Goal: Task Accomplishment & Management: Use online tool/utility

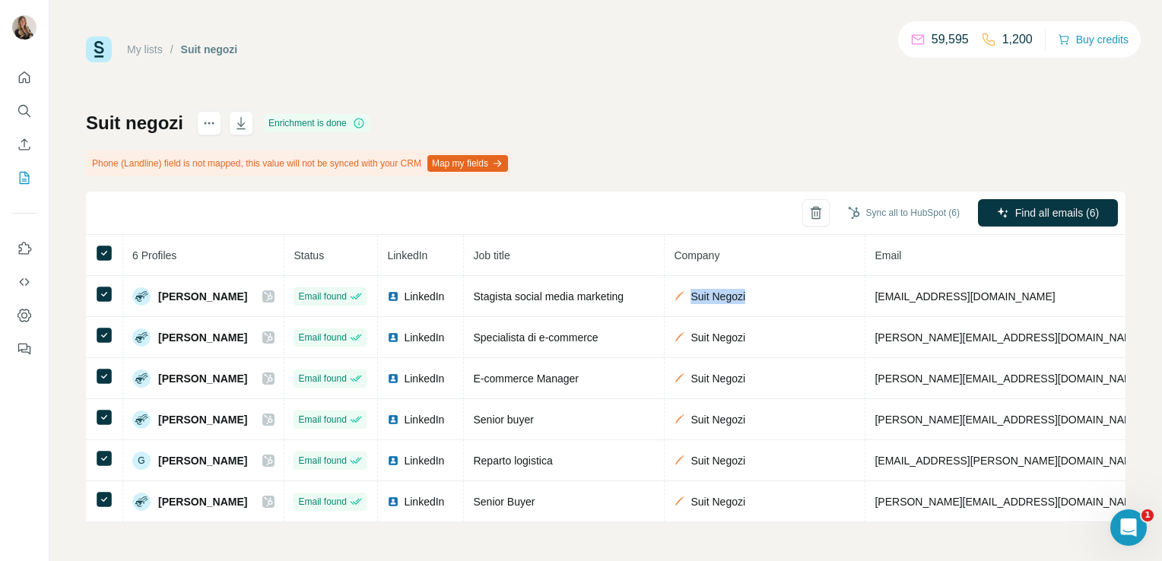
scroll to position [3, 0]
click at [541, 75] on div "My lists / Suit negozi 59,595 1,200 Buy credits Suit negozi Enrichment is done …" at bounding box center [606, 280] width 1040 height 486
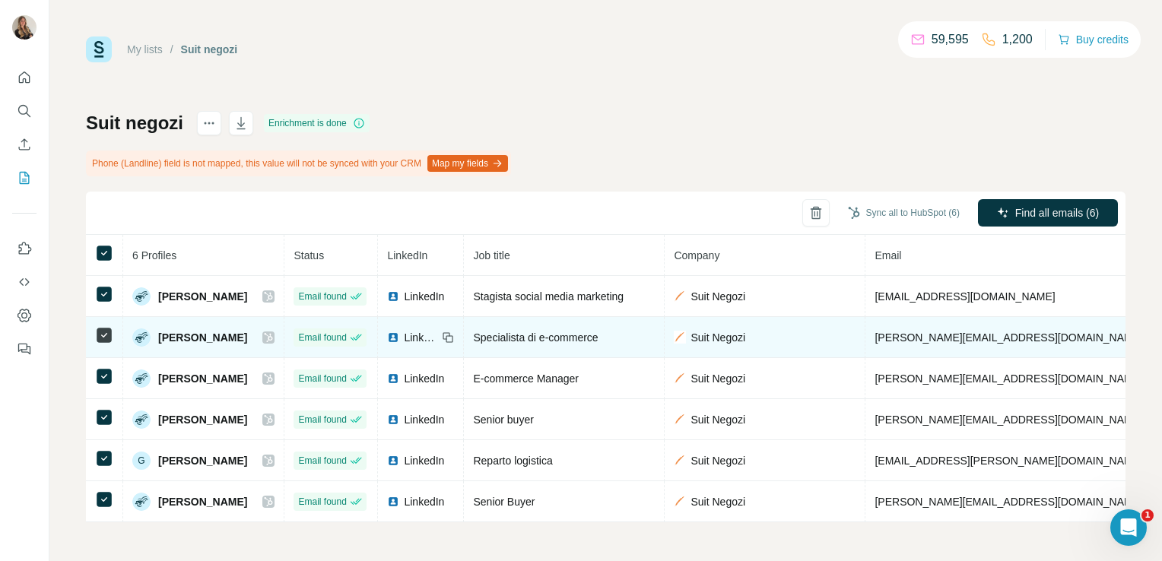
click at [414, 330] on span "LinkedIn" at bounding box center [420, 337] width 33 height 15
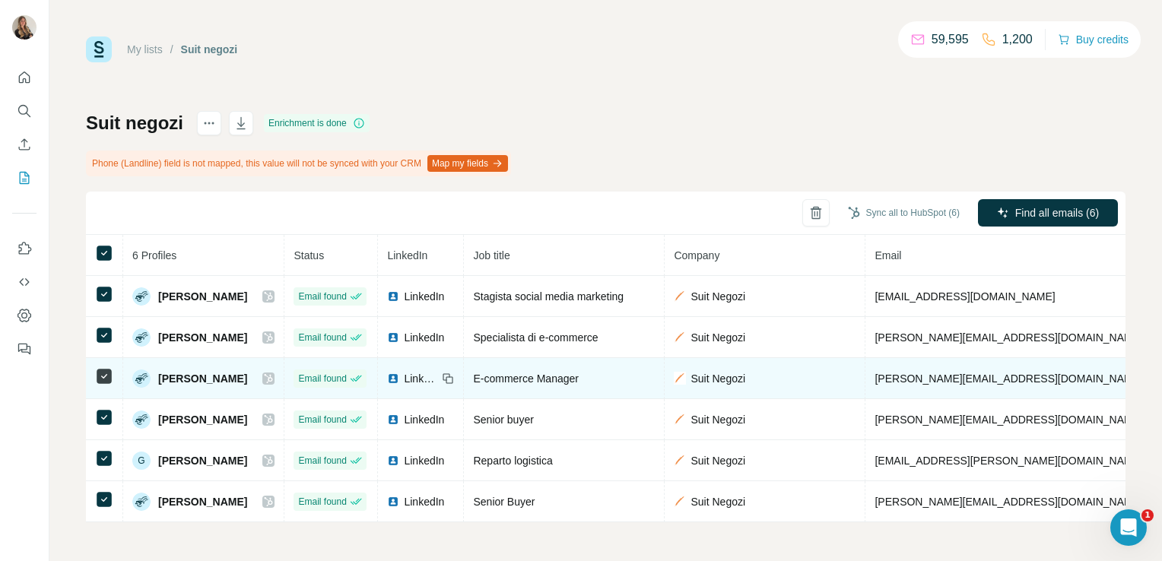
click at [410, 371] on span "LinkedIn" at bounding box center [420, 378] width 33 height 15
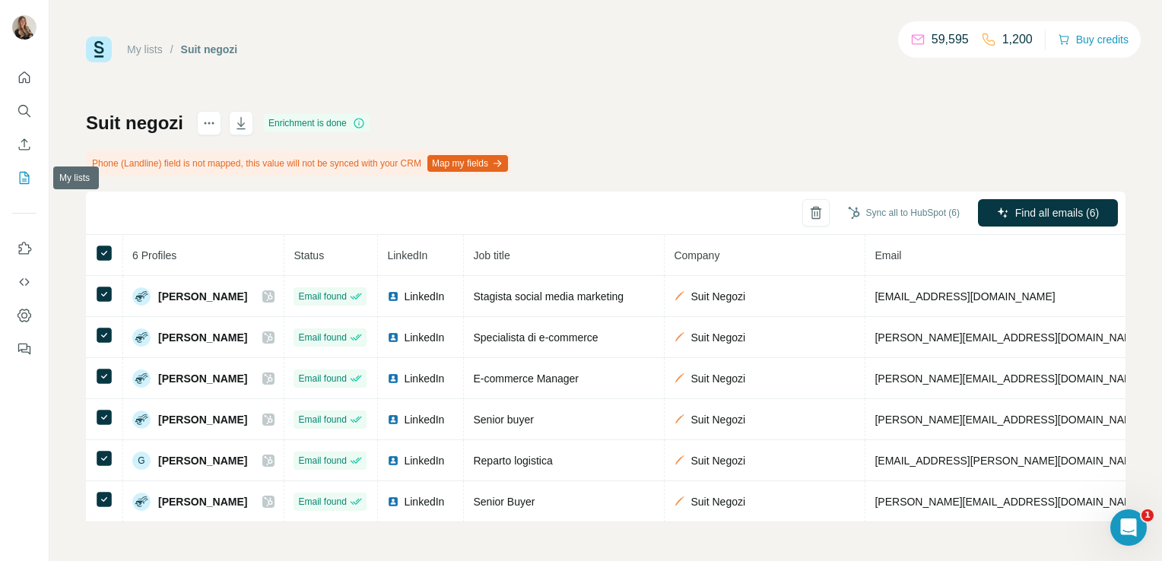
click at [22, 178] on icon "My lists" at bounding box center [24, 177] width 15 height 15
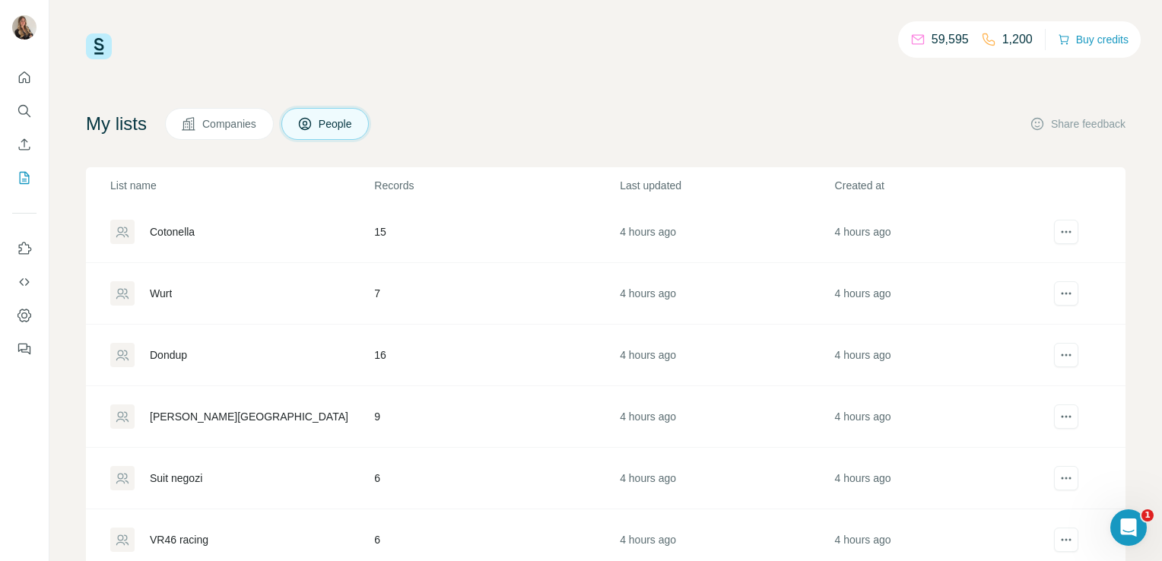
scroll to position [522, 0]
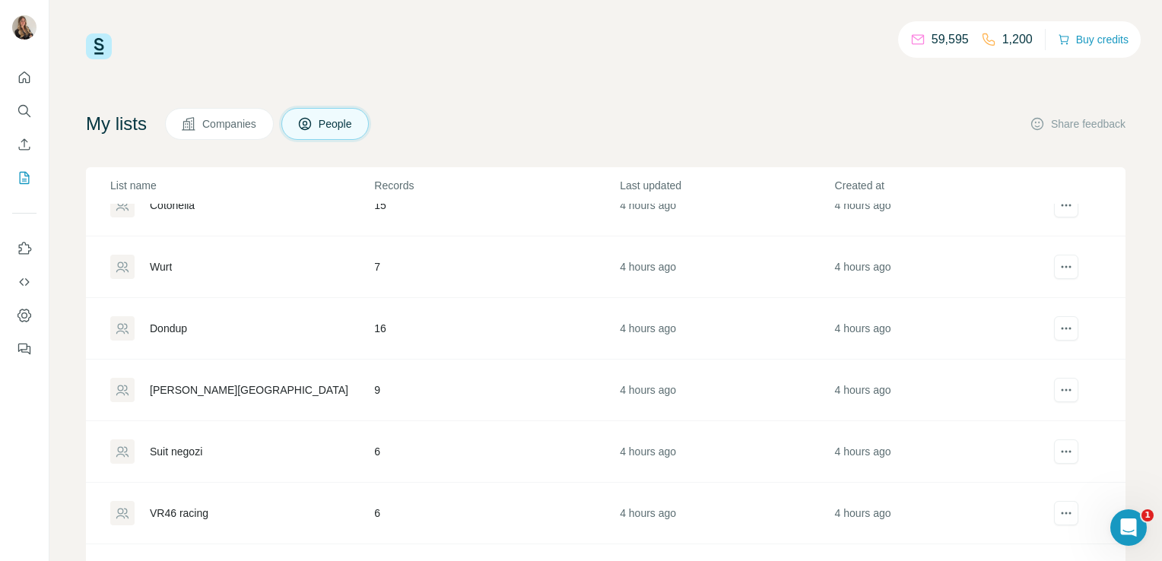
click at [189, 378] on div "[PERSON_NAME][GEOGRAPHIC_DATA]" at bounding box center [241, 390] width 262 height 24
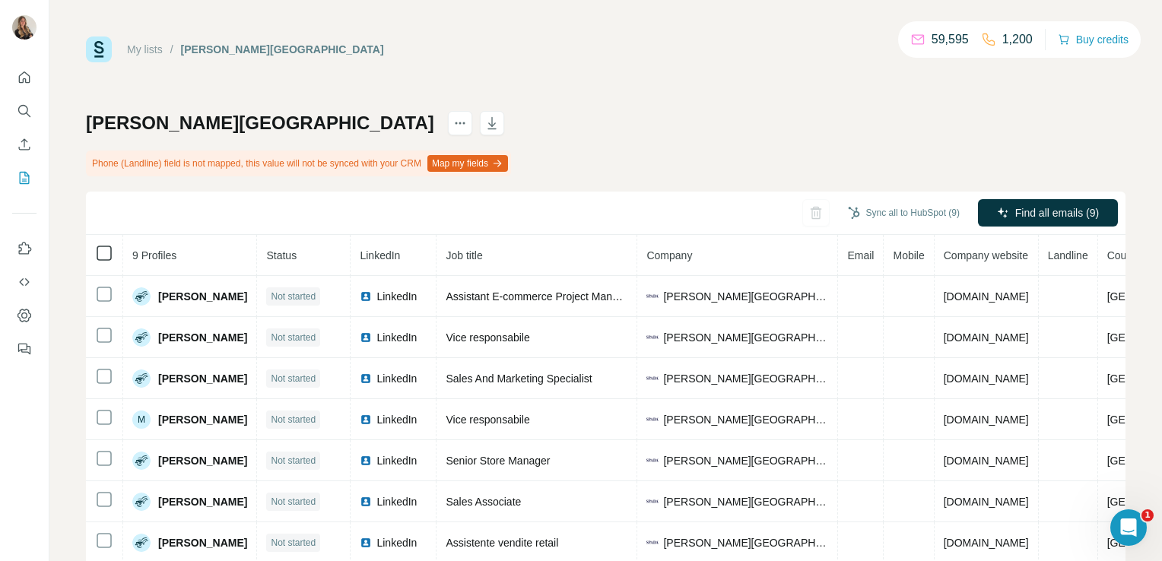
click at [95, 252] on icon at bounding box center [104, 253] width 18 height 18
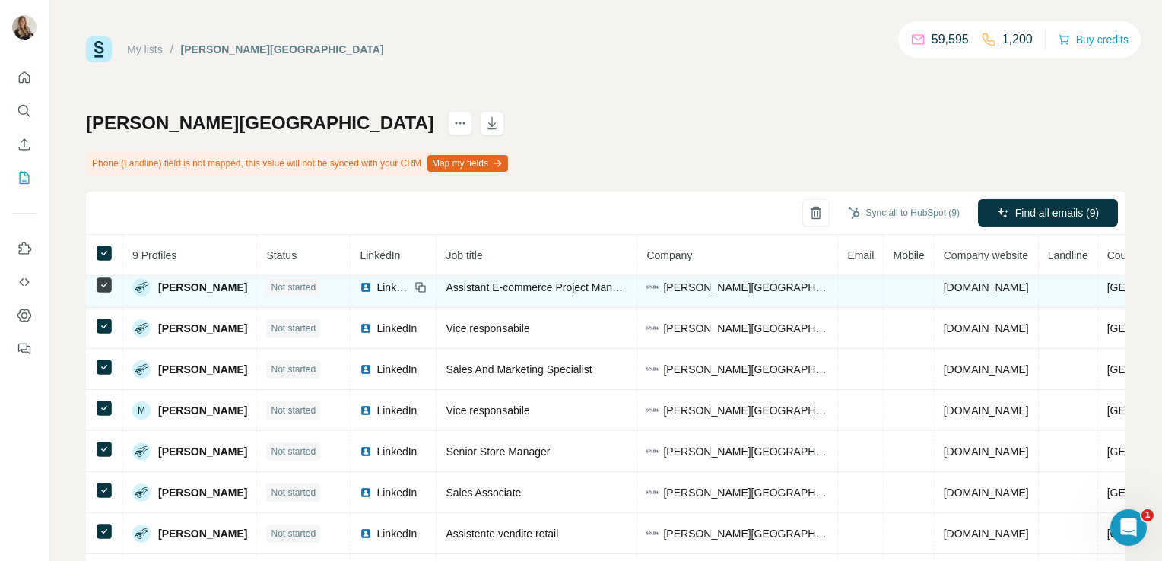
scroll to position [111, 0]
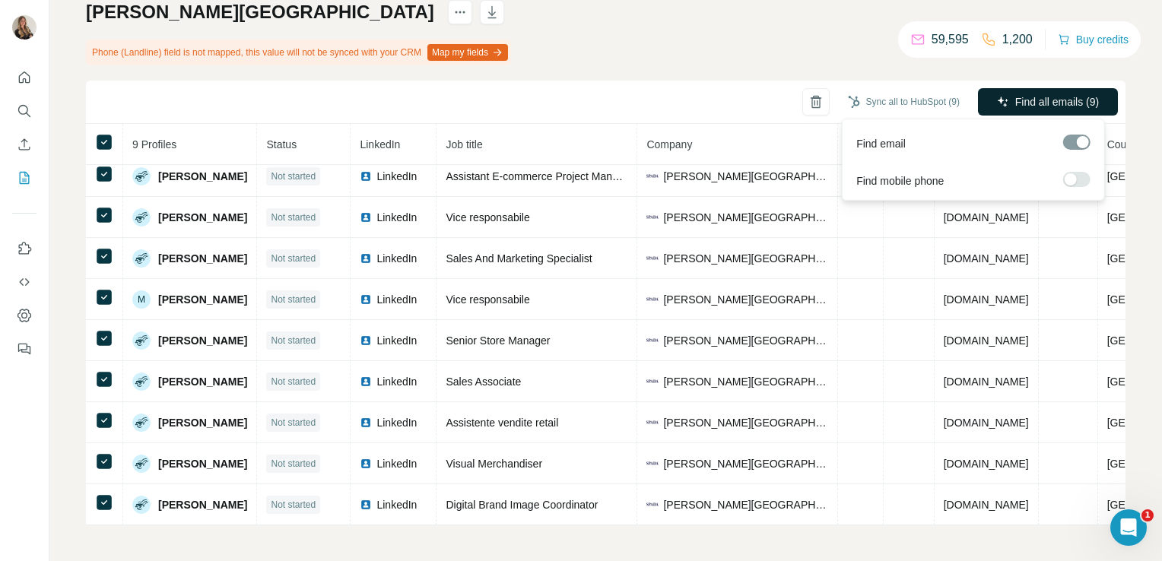
click at [1031, 106] on span "Find all emails (9)" at bounding box center [1057, 101] width 84 height 15
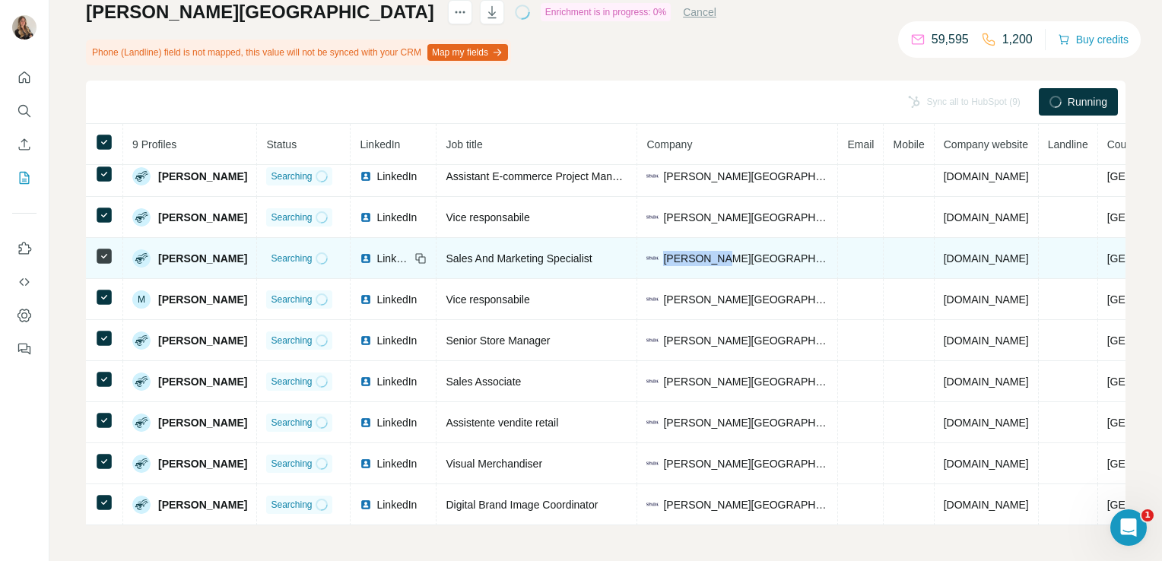
drag, startPoint x: 736, startPoint y: 255, endPoint x: 668, endPoint y: 254, distance: 67.7
click at [668, 254] on div "[PERSON_NAME][GEOGRAPHIC_DATA]" at bounding box center [737, 258] width 182 height 15
copy span "[PERSON_NAME][GEOGRAPHIC_DATA]"
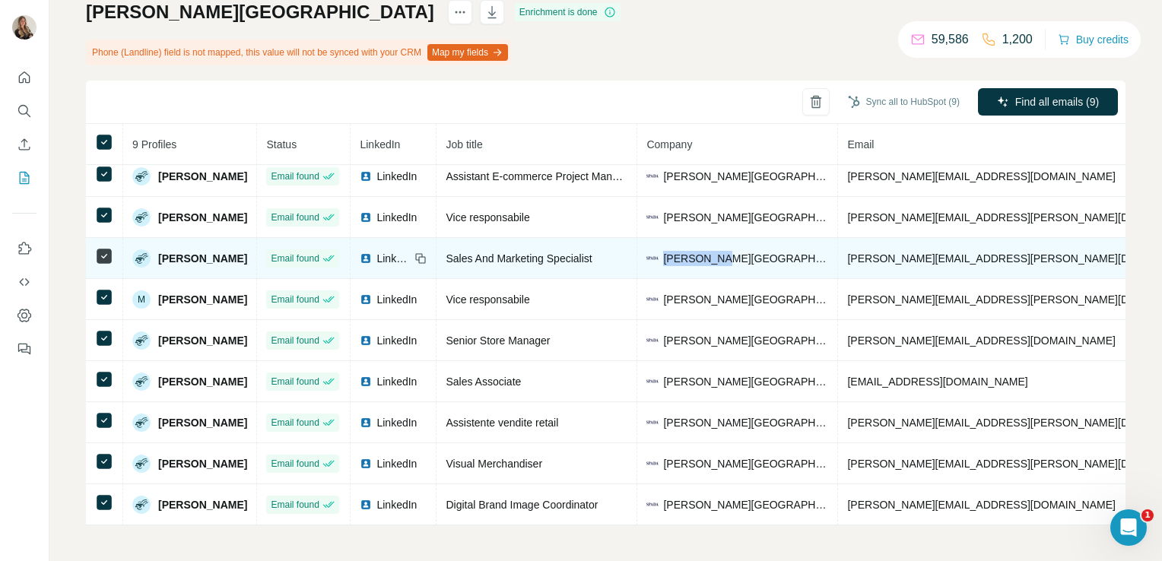
scroll to position [0, 0]
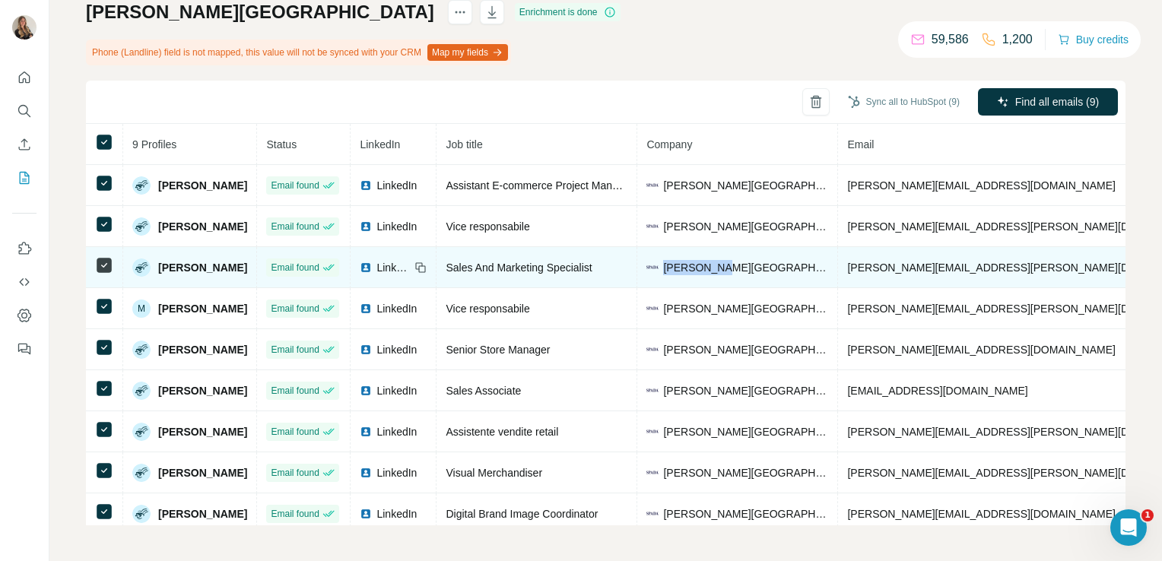
click at [704, 250] on td "[PERSON_NAME][GEOGRAPHIC_DATA]" at bounding box center [737, 267] width 201 height 41
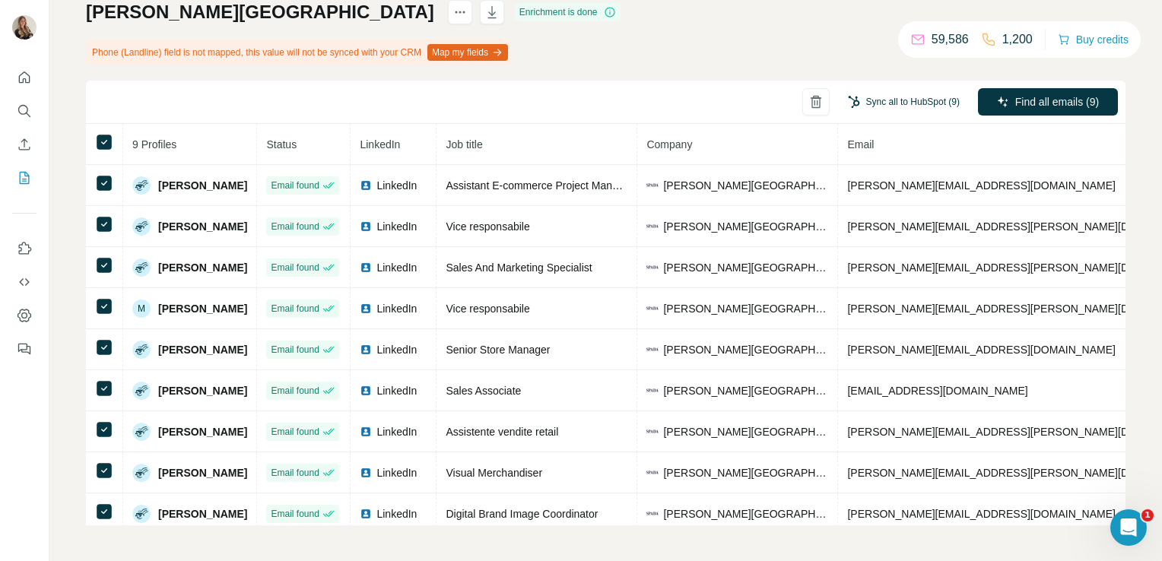
click at [912, 96] on button "Sync all to HubSpot (9)" at bounding box center [903, 101] width 133 height 23
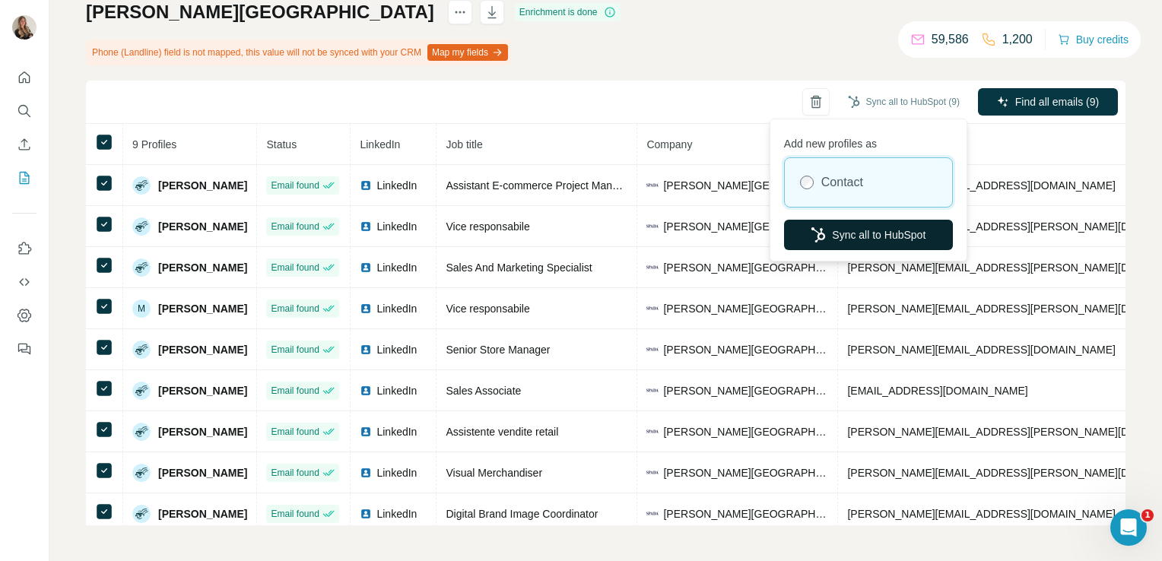
click at [842, 227] on button "Sync all to HubSpot" at bounding box center [868, 235] width 169 height 30
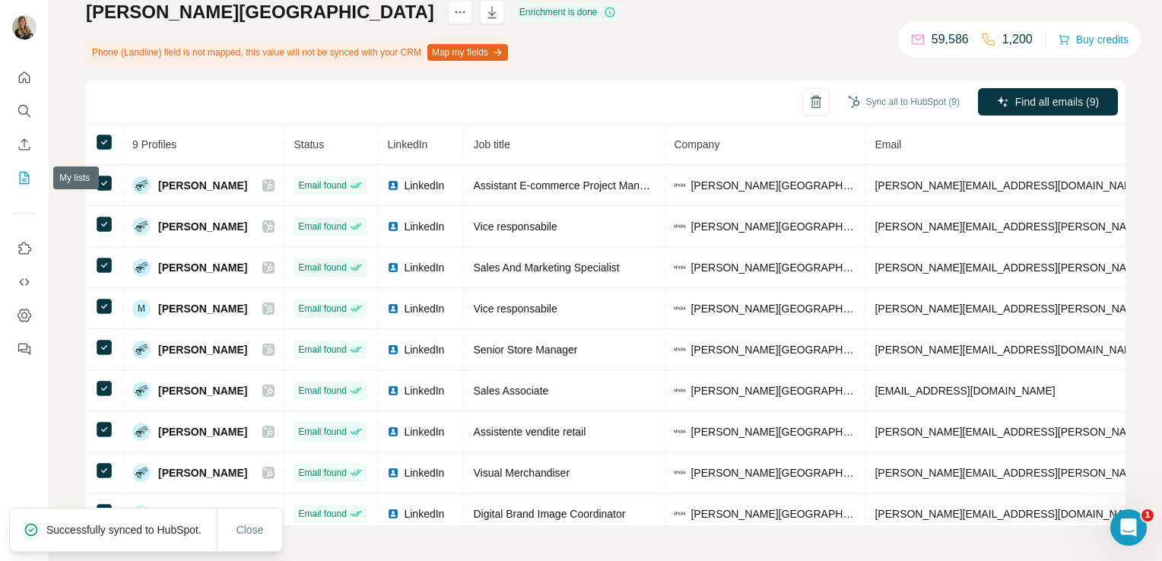
click at [24, 179] on icon "My lists" at bounding box center [26, 177] width 8 height 10
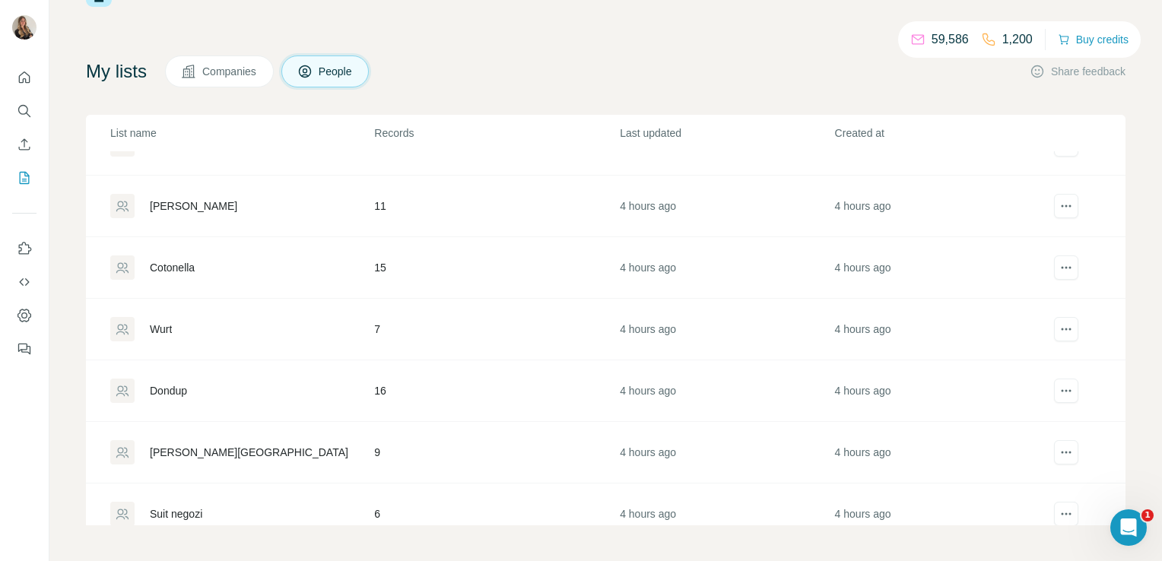
scroll to position [436, 0]
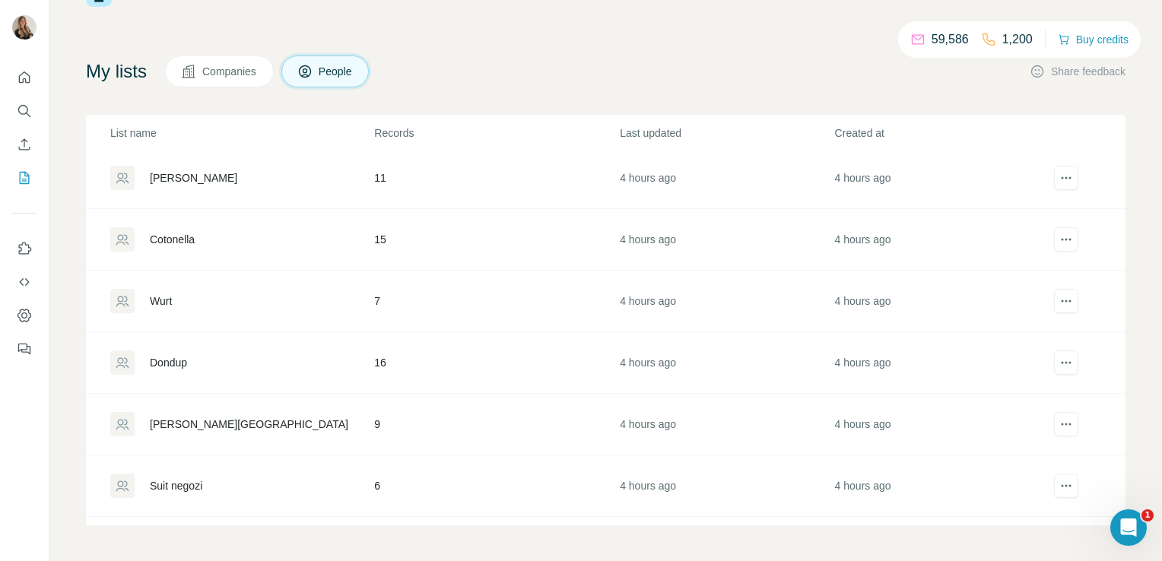
click at [168, 360] on div "Dondup" at bounding box center [168, 362] width 37 height 15
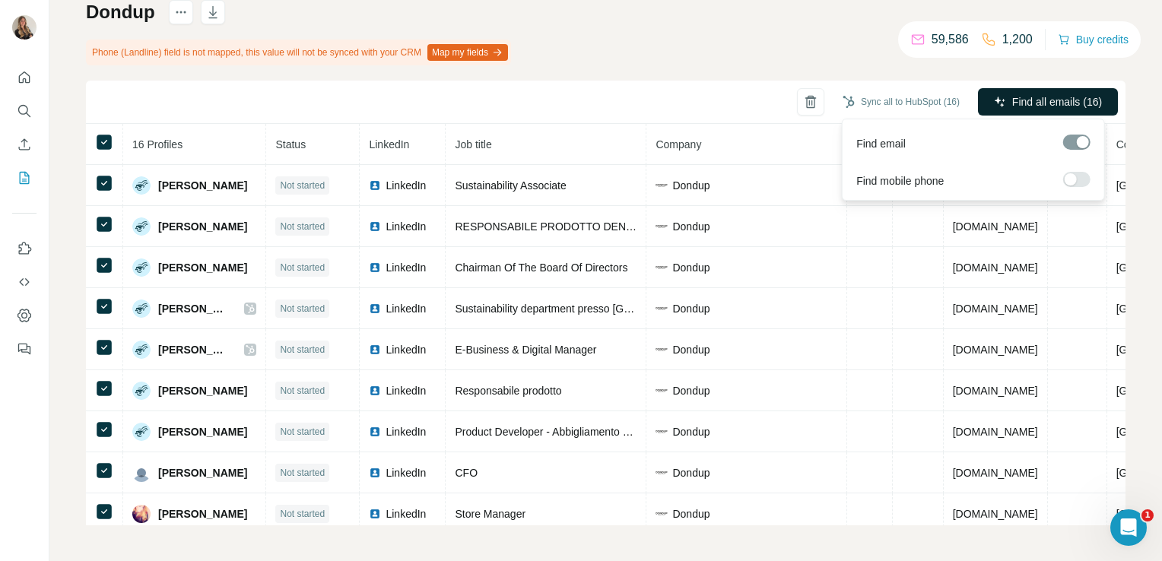
click at [1068, 105] on span "Find all emails (16)" at bounding box center [1057, 101] width 90 height 15
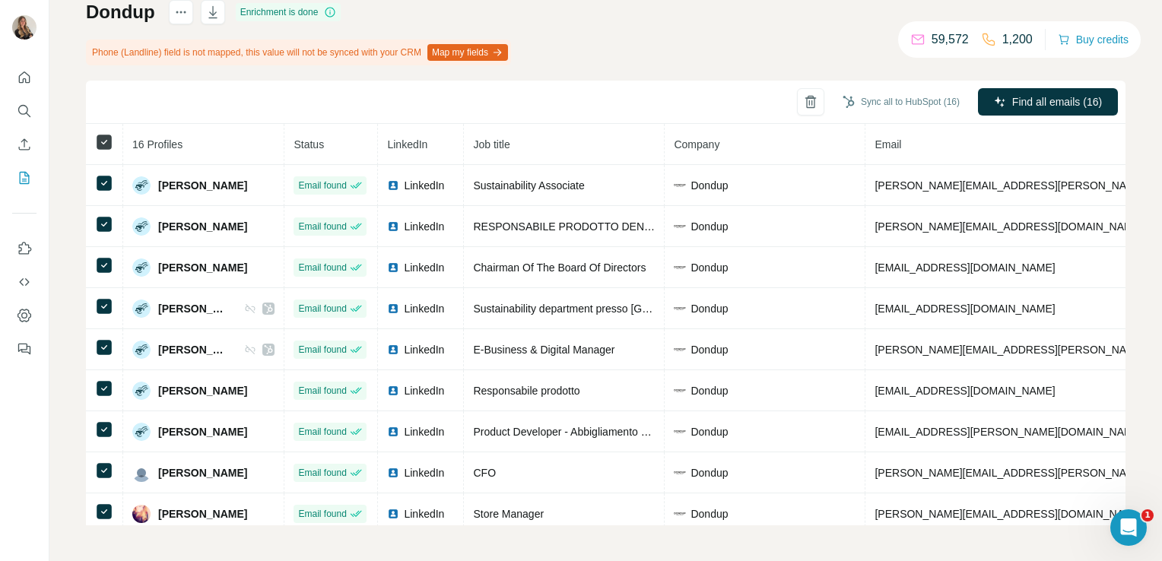
click at [95, 143] on icon at bounding box center [104, 142] width 18 height 18
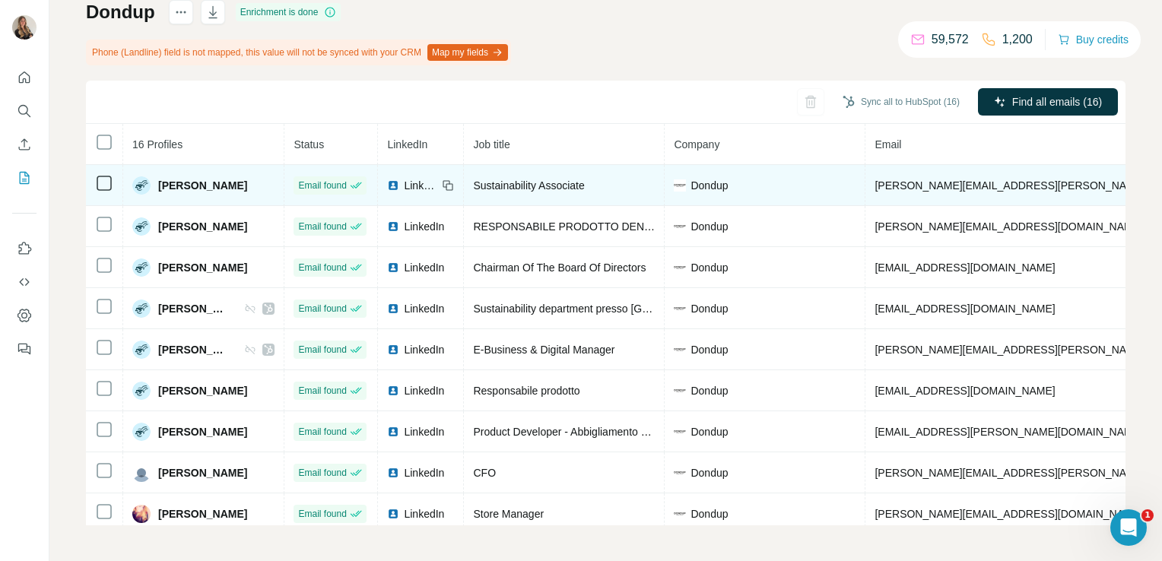
click at [94, 179] on td at bounding box center [104, 185] width 37 height 41
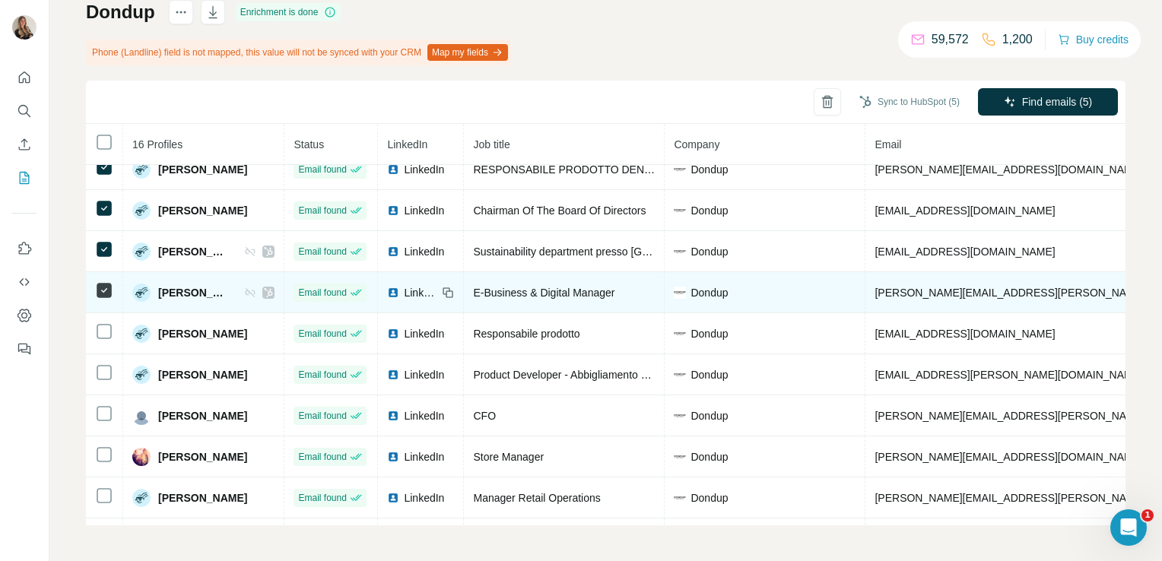
scroll to position [82, 0]
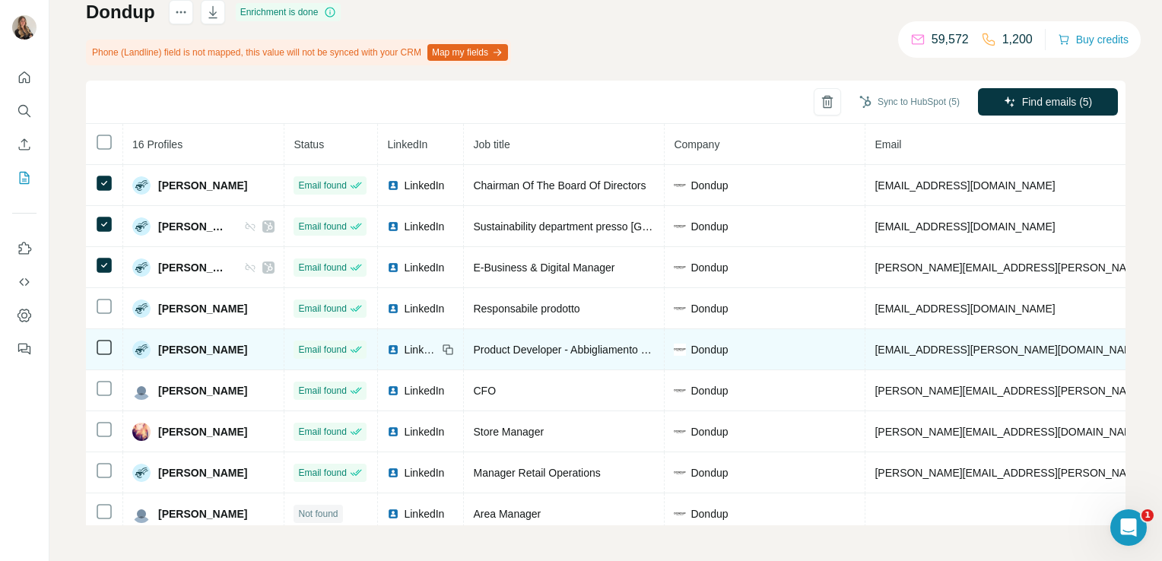
click at [97, 348] on tbody "[PERSON_NAME] Email found LinkedIn Sustainability Associate Dondup [PERSON_NAME…" at bounding box center [852, 411] width 1533 height 657
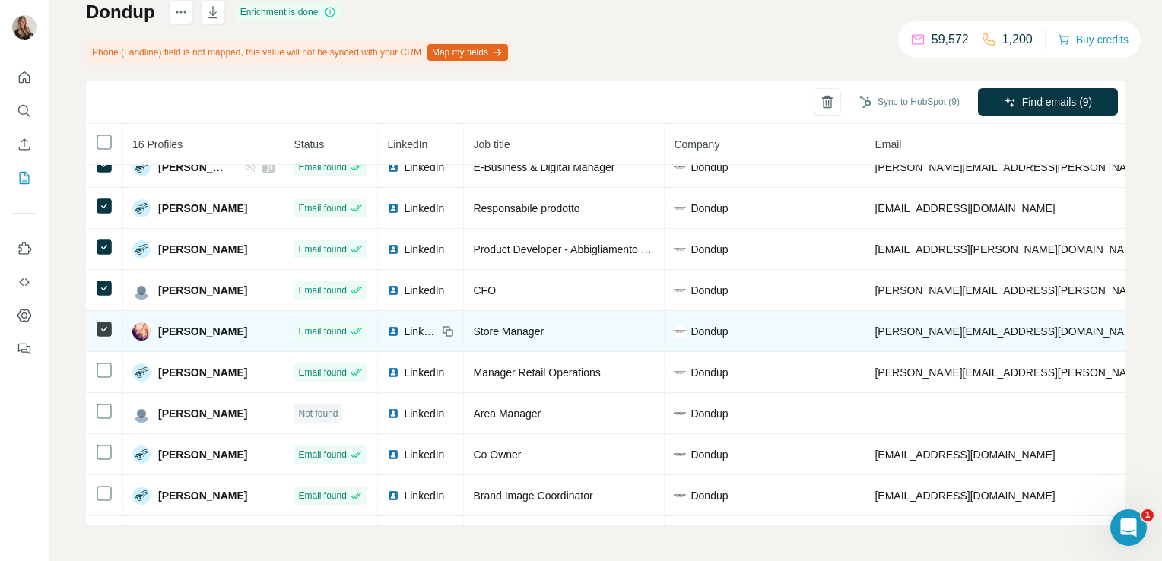
scroll to position [185, 0]
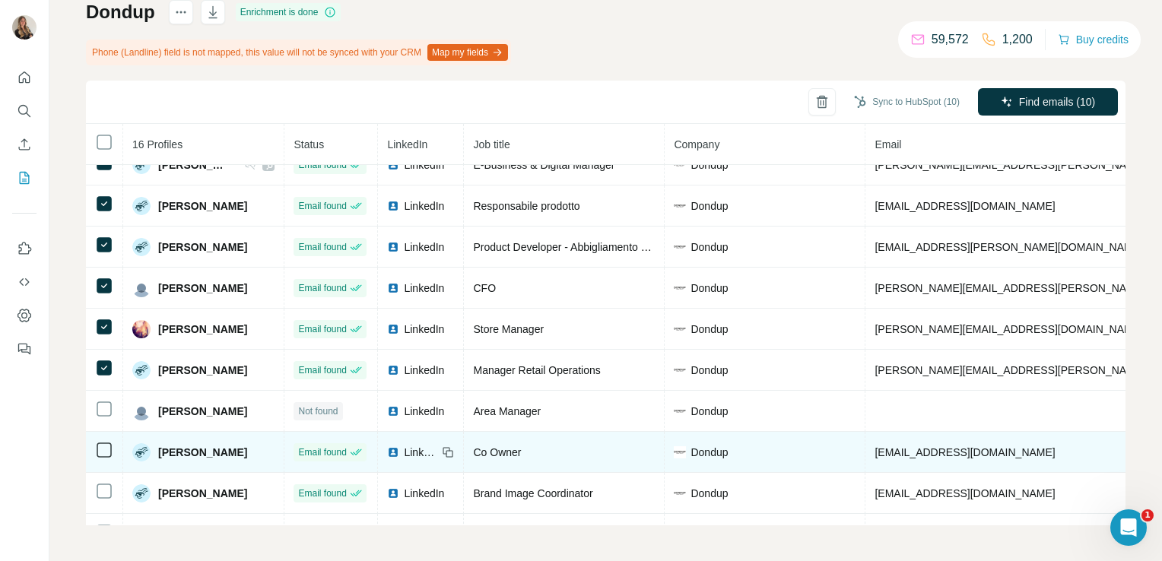
click at [103, 453] on icon at bounding box center [104, 450] width 18 height 18
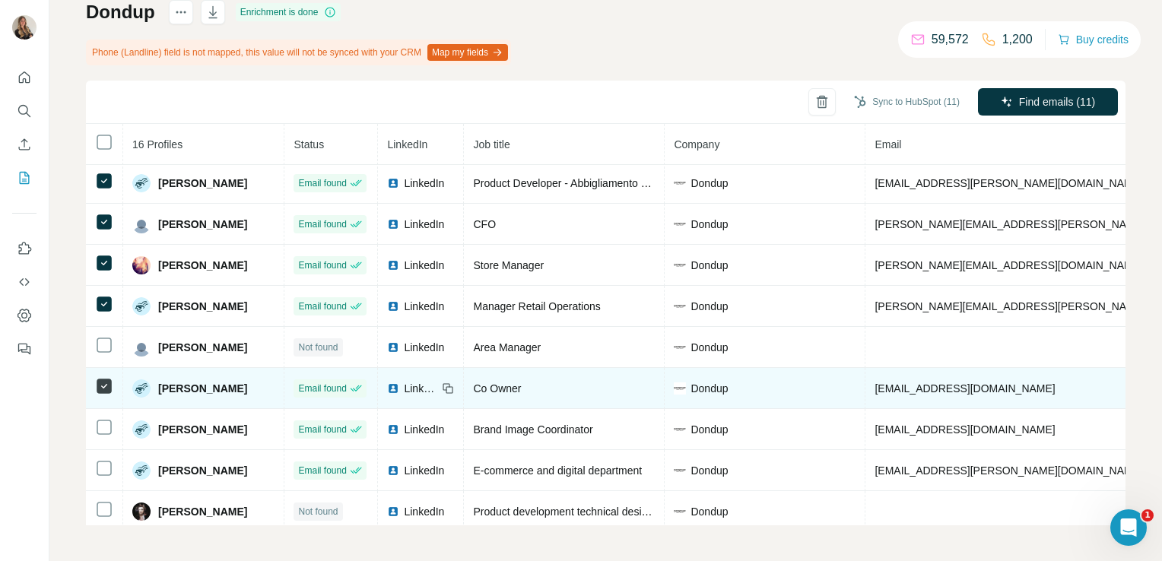
scroll to position [299, 0]
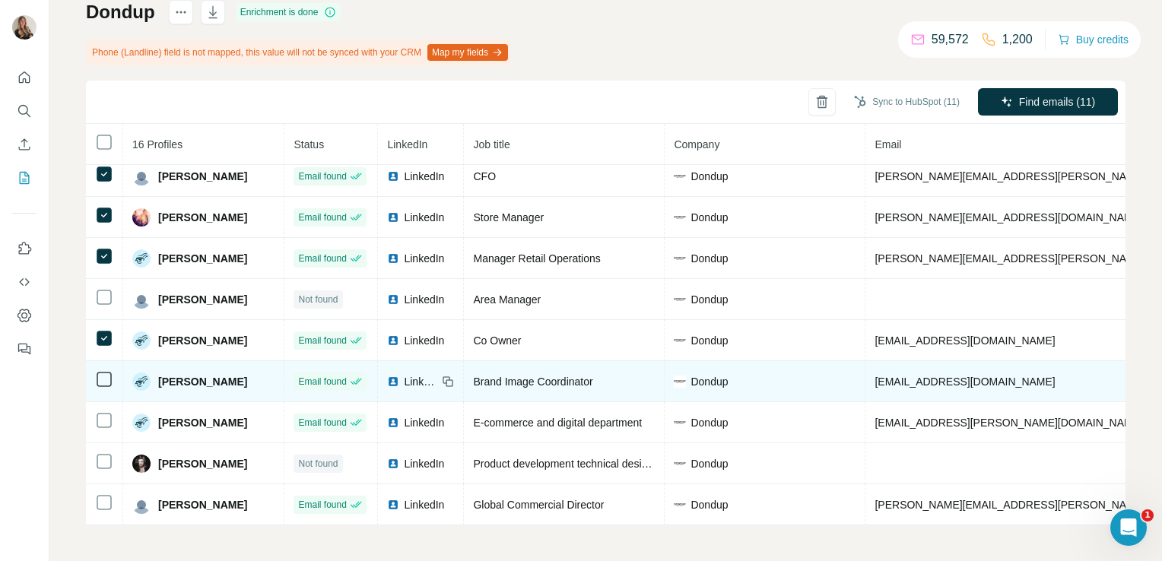
click at [107, 380] on icon at bounding box center [104, 379] width 18 height 18
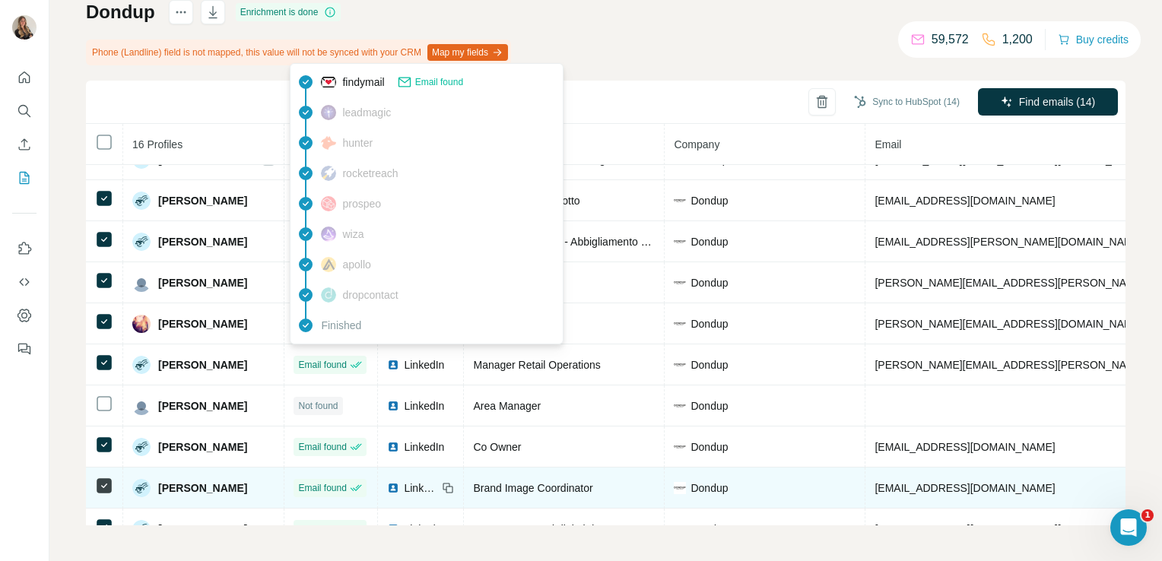
scroll to position [159, 0]
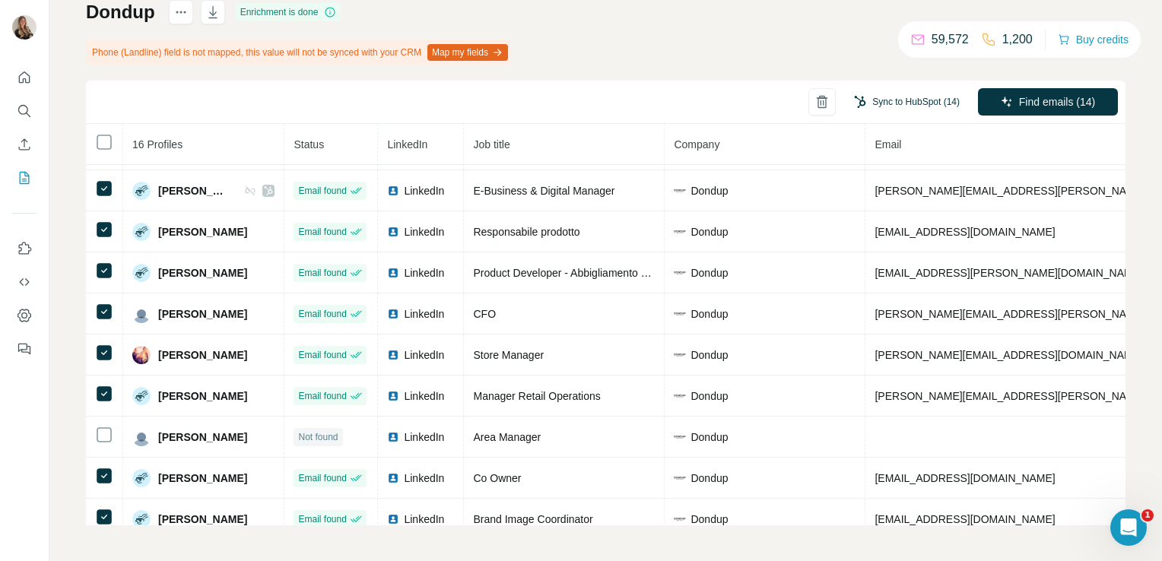
click at [875, 104] on button "Sync to HubSpot (14)" at bounding box center [906, 101] width 127 height 23
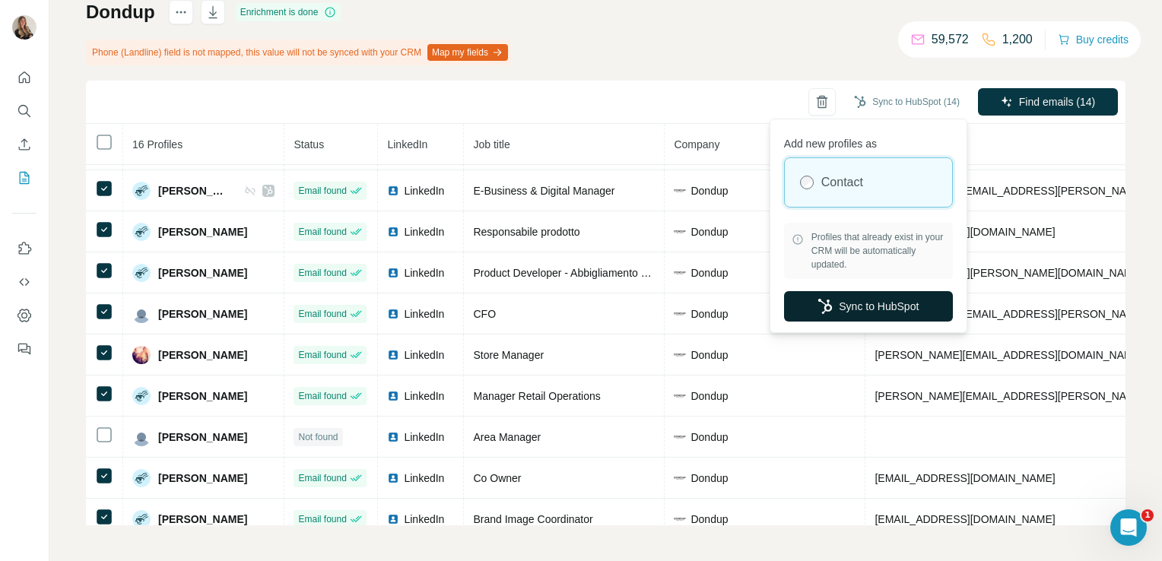
click at [867, 304] on button "Sync to HubSpot" at bounding box center [868, 306] width 169 height 30
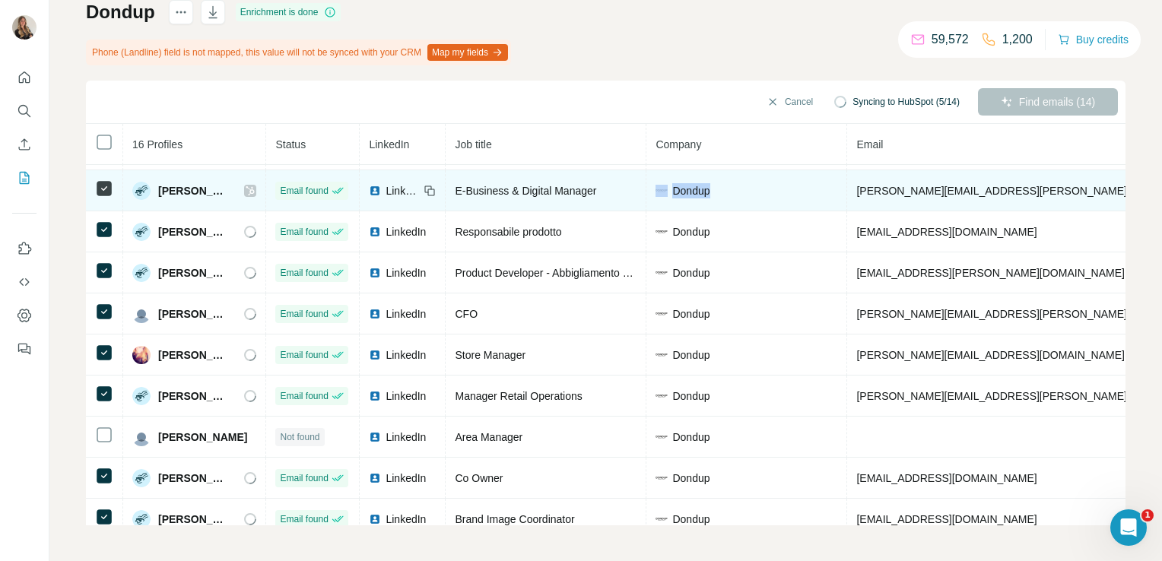
drag, startPoint x: 745, startPoint y: 186, endPoint x: 697, endPoint y: 184, distance: 47.9
click at [697, 184] on div "Dondup" at bounding box center [746, 190] width 182 height 15
copy div "Dondup"
